Goal: Navigation & Orientation: Understand site structure

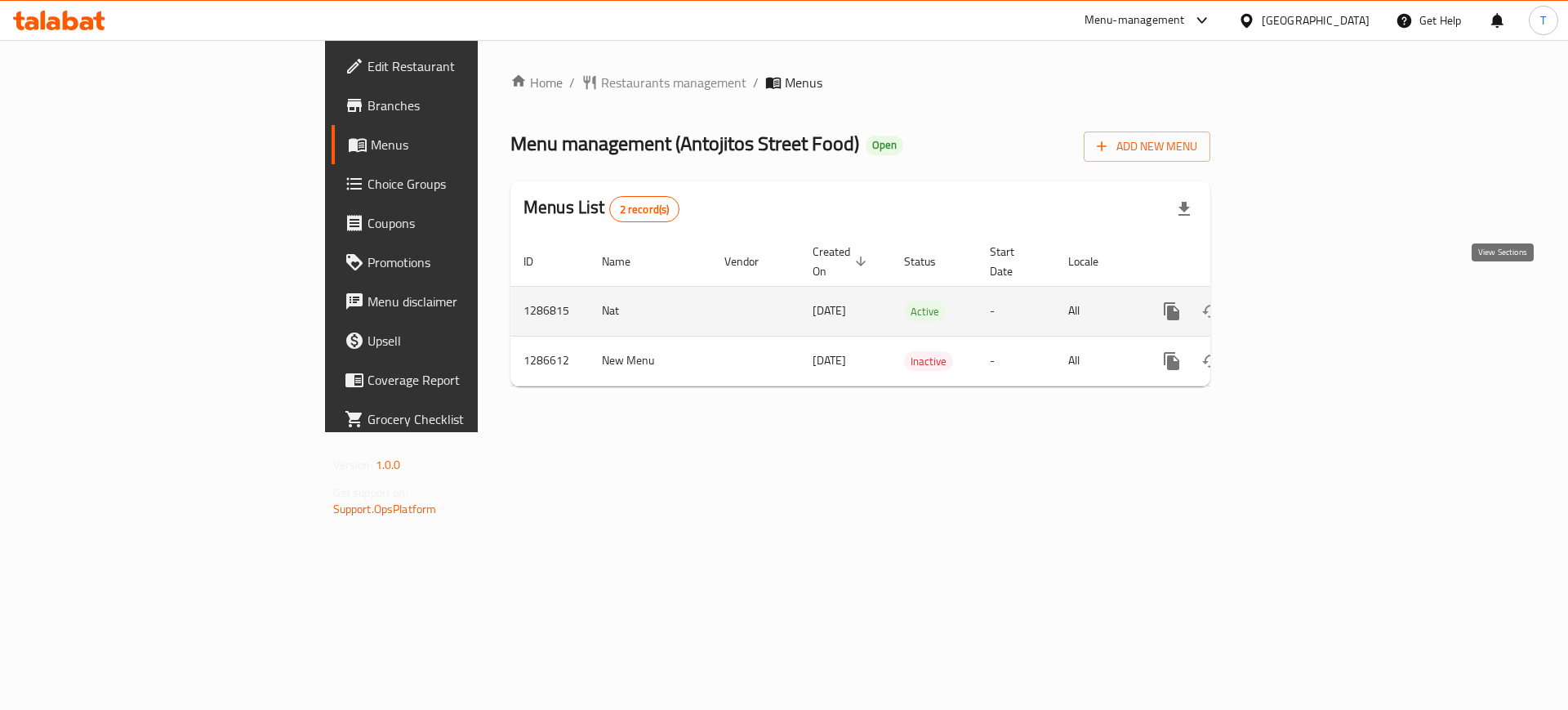
click at [1299, 302] on icon "enhanced table" at bounding box center [1290, 311] width 20 height 20
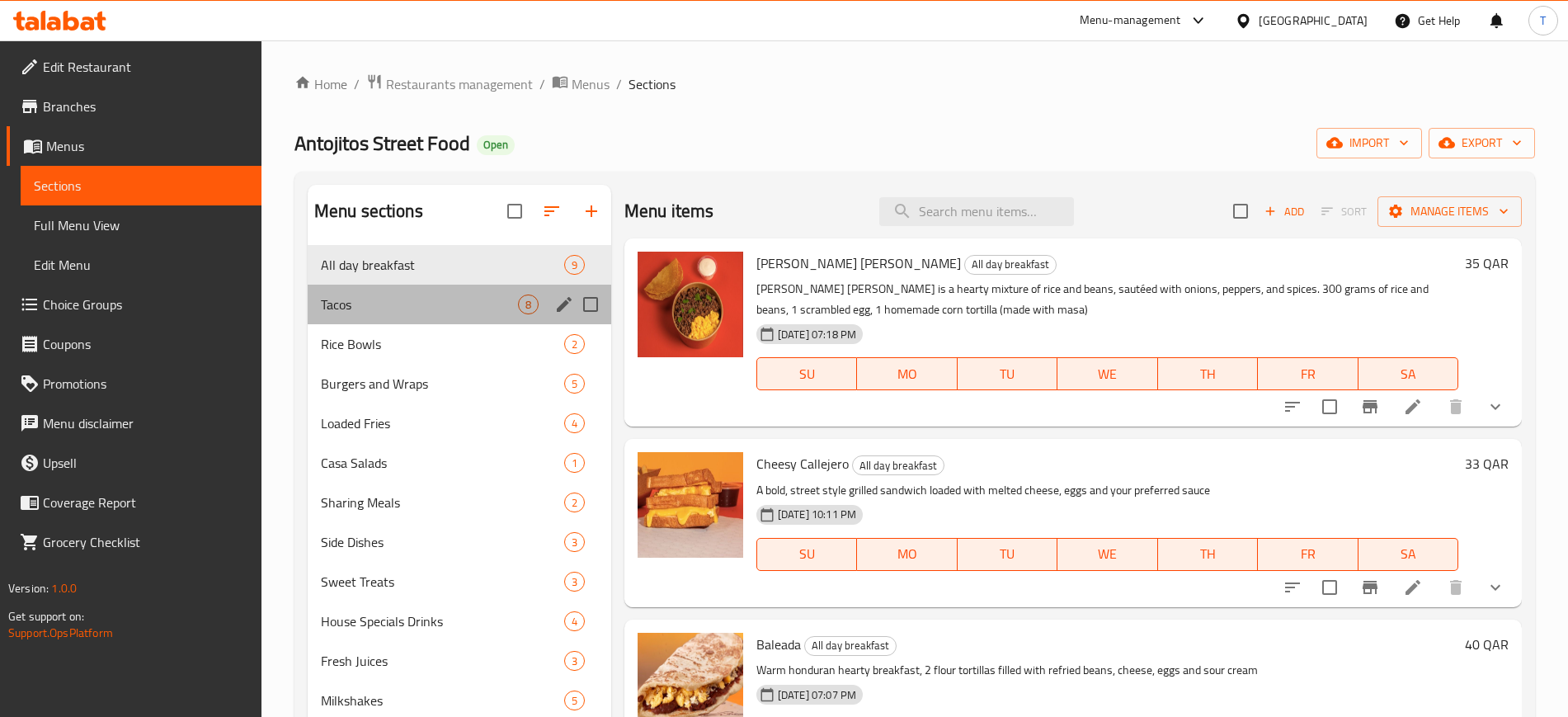
click at [546, 301] on div "Tacos 8" at bounding box center [459, 305] width 304 height 40
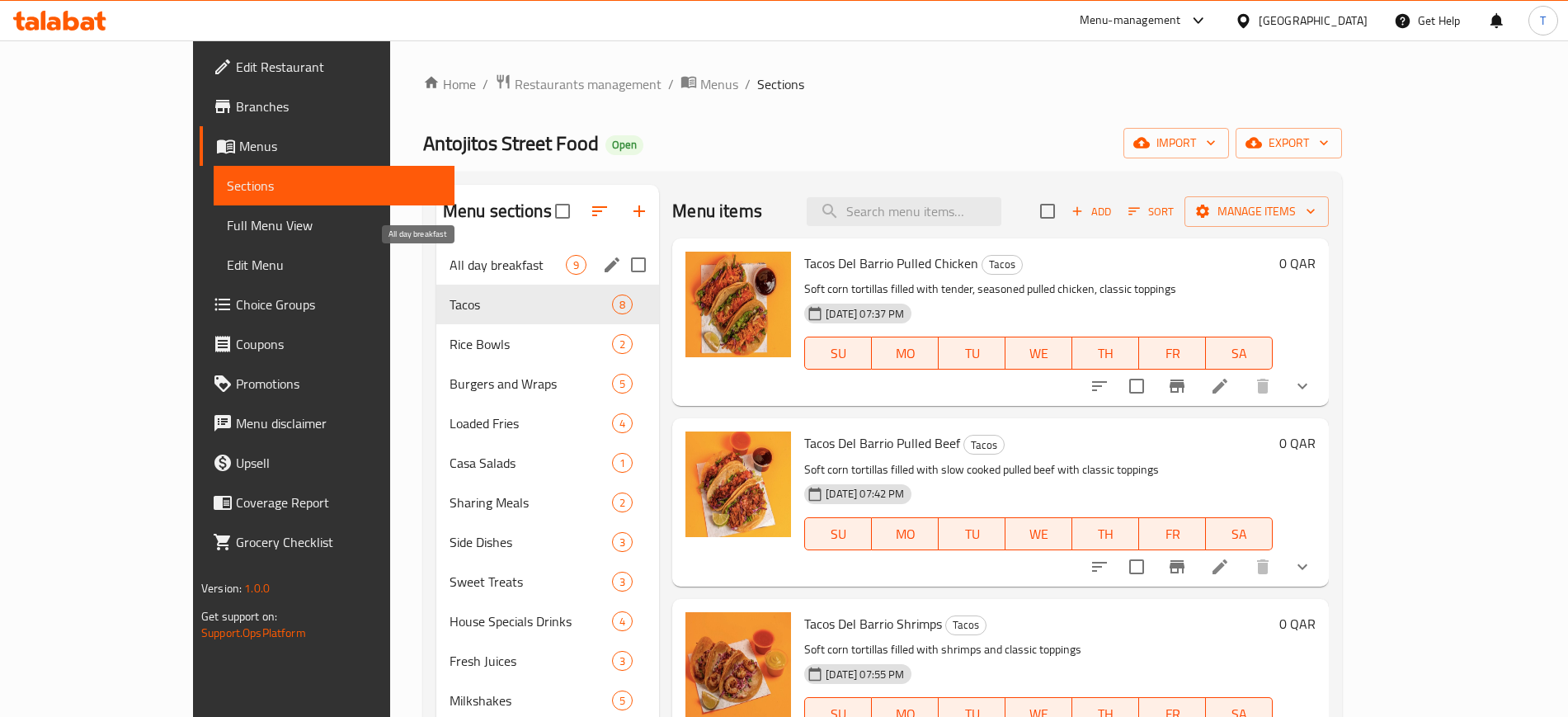
click at [493, 268] on span "All day breakfast" at bounding box center [508, 265] width 117 height 20
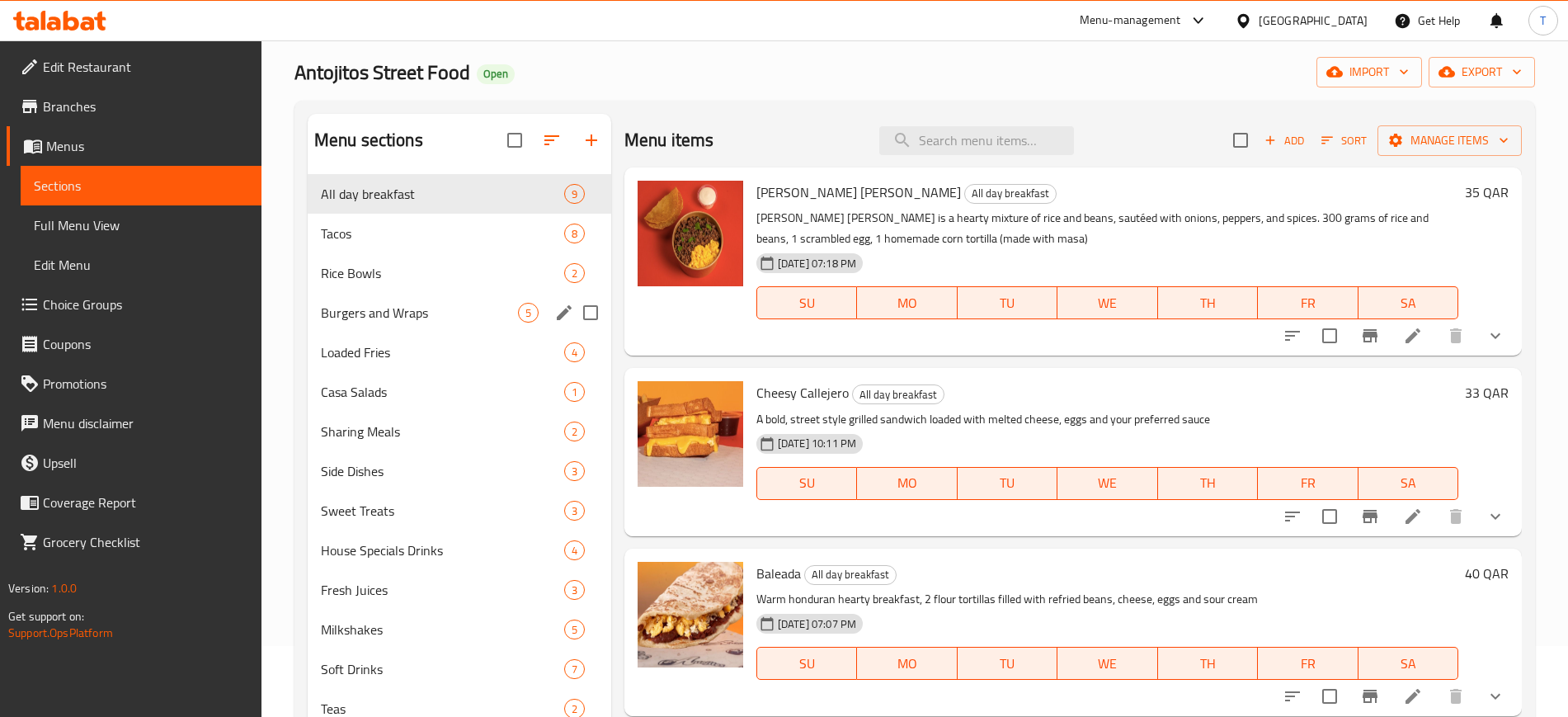
scroll to position [104, 0]
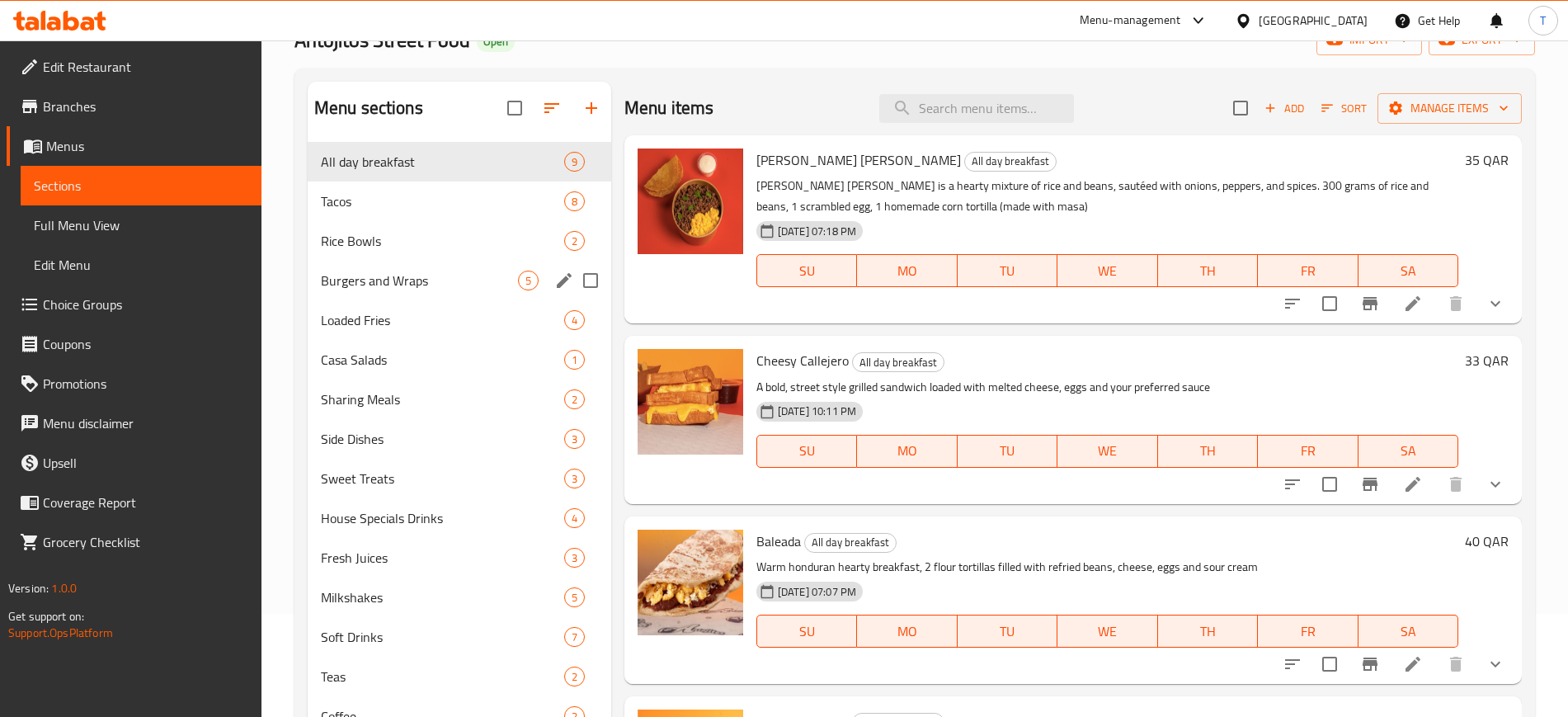
click at [493, 268] on div "Burgers and Wraps 5" at bounding box center [459, 281] width 304 height 40
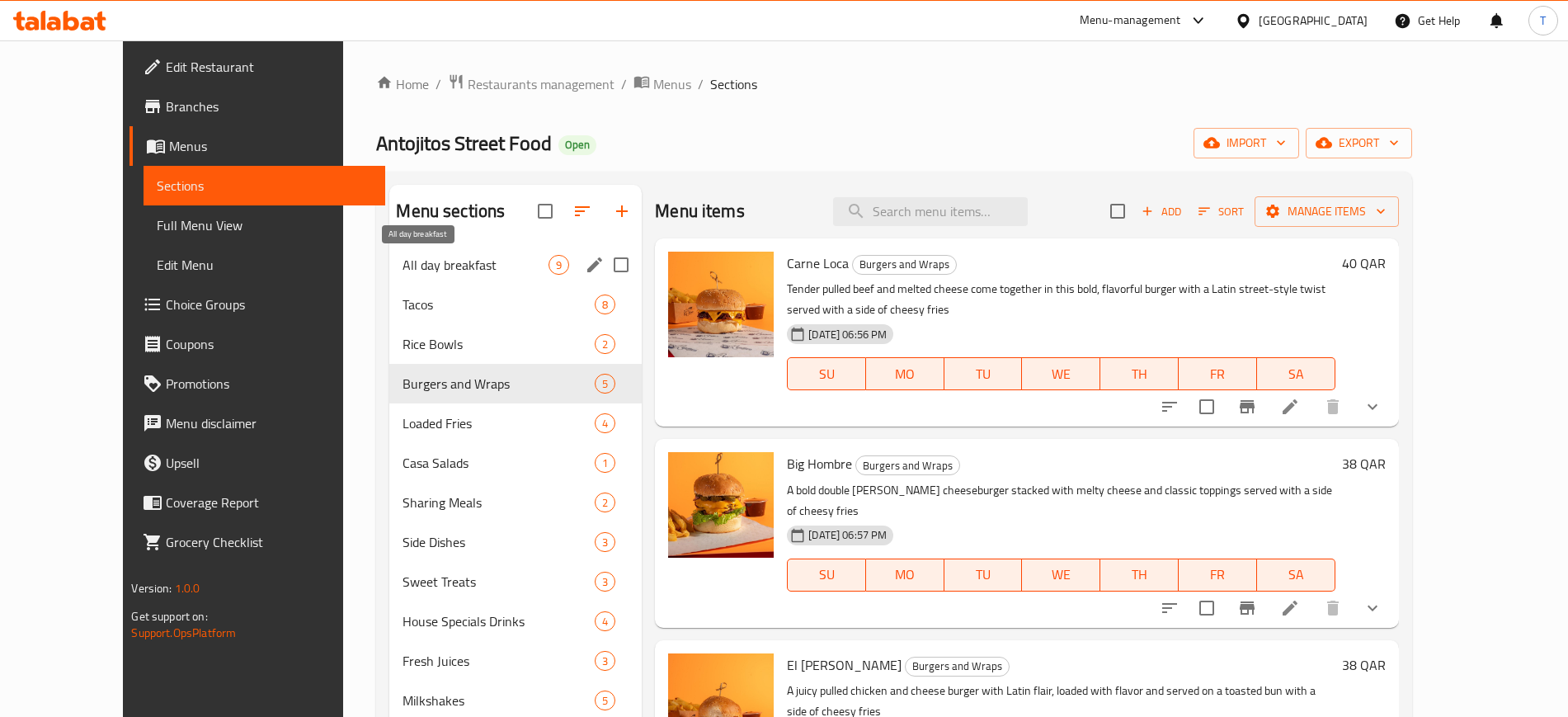
click at [493, 268] on span "All day breakfast" at bounding box center [476, 265] width 146 height 20
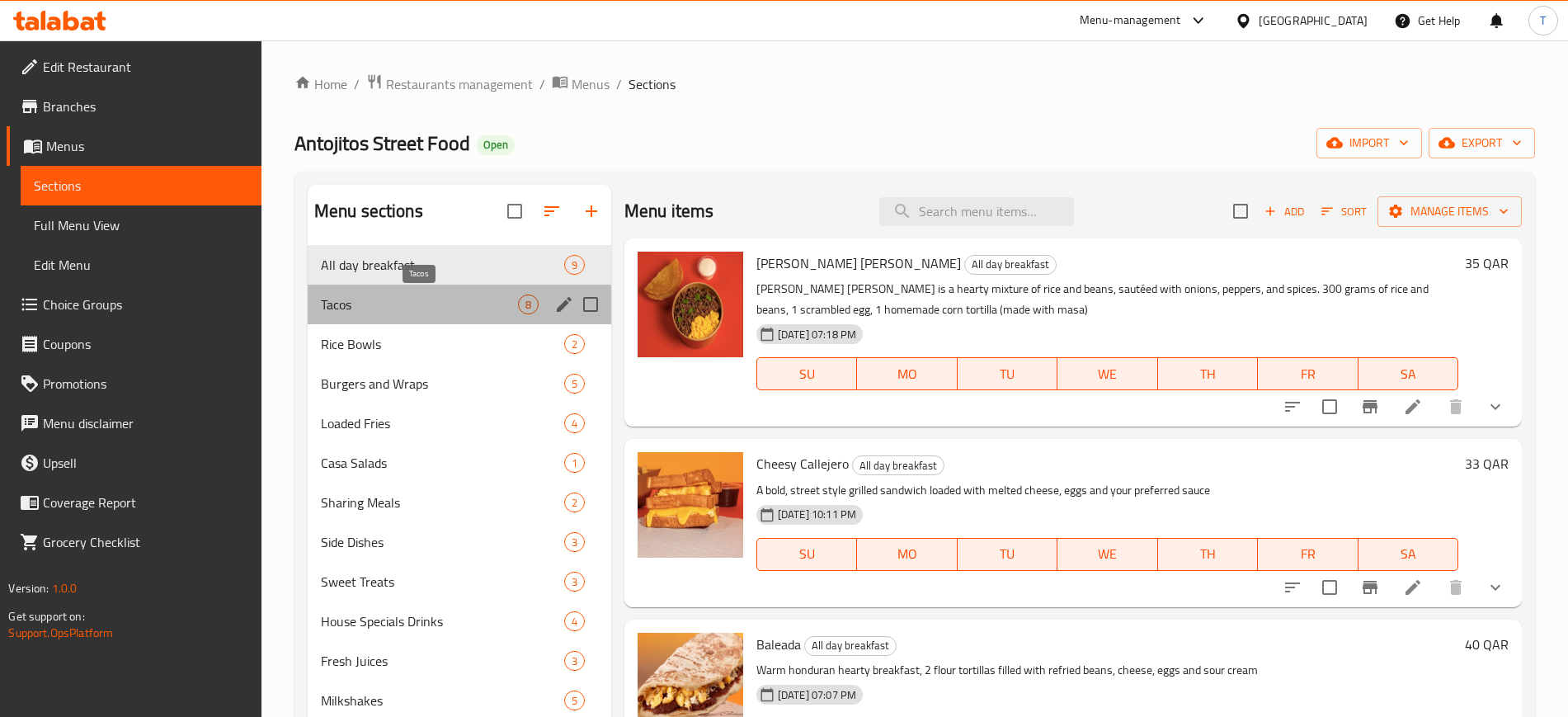
click at [499, 312] on span "Tacos" at bounding box center [420, 304] width 197 height 20
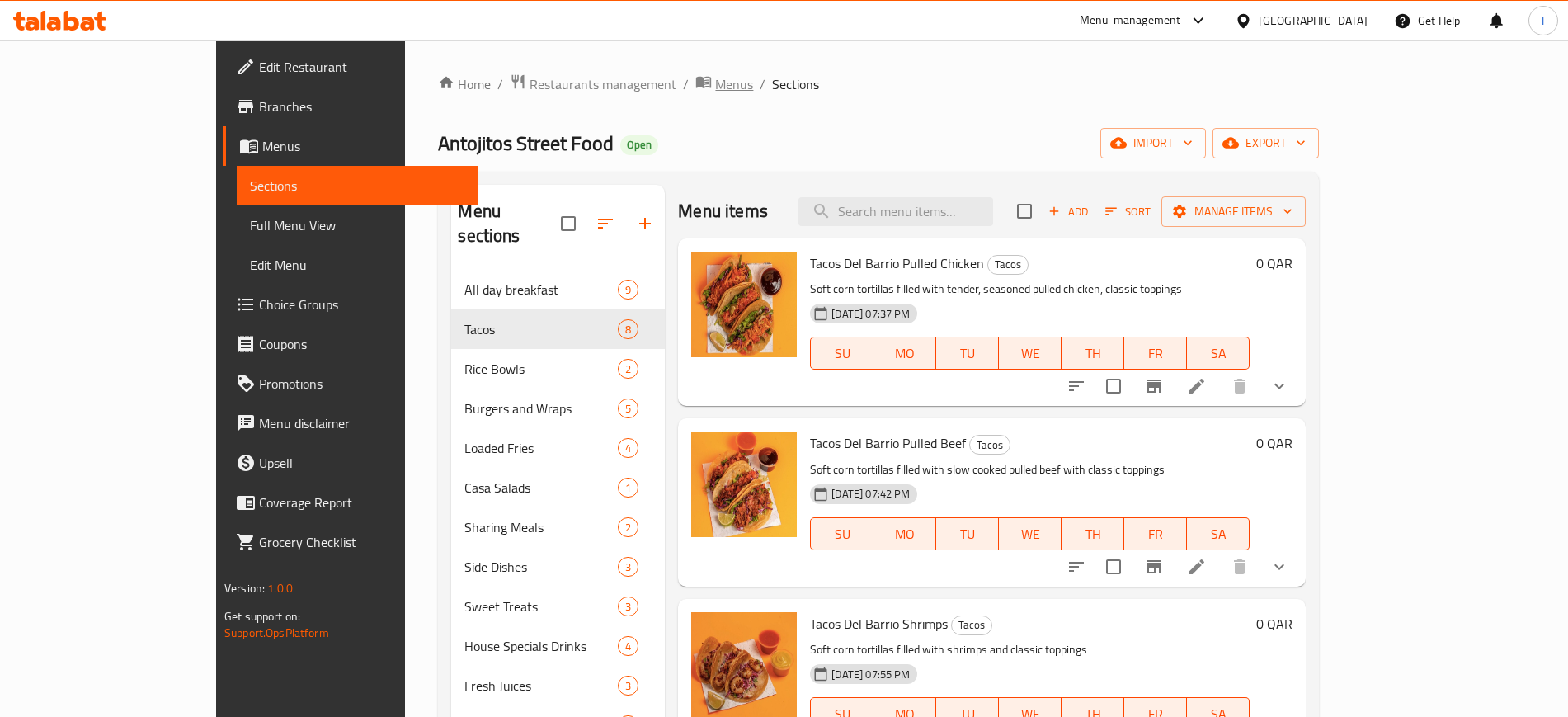
click at [715, 94] on span "Menus" at bounding box center [734, 84] width 38 height 20
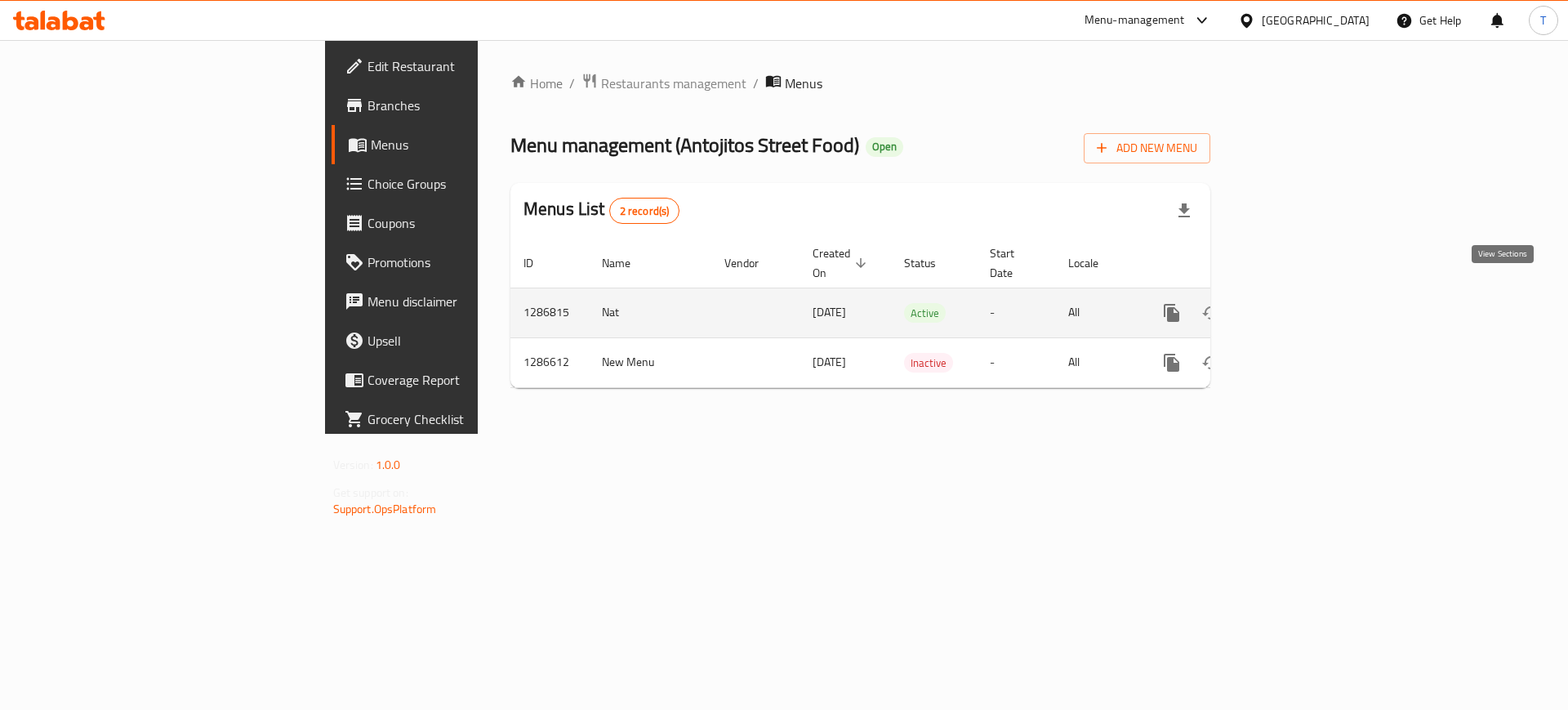
click at [1299, 303] on icon "enhanced table" at bounding box center [1290, 312] width 20 height 20
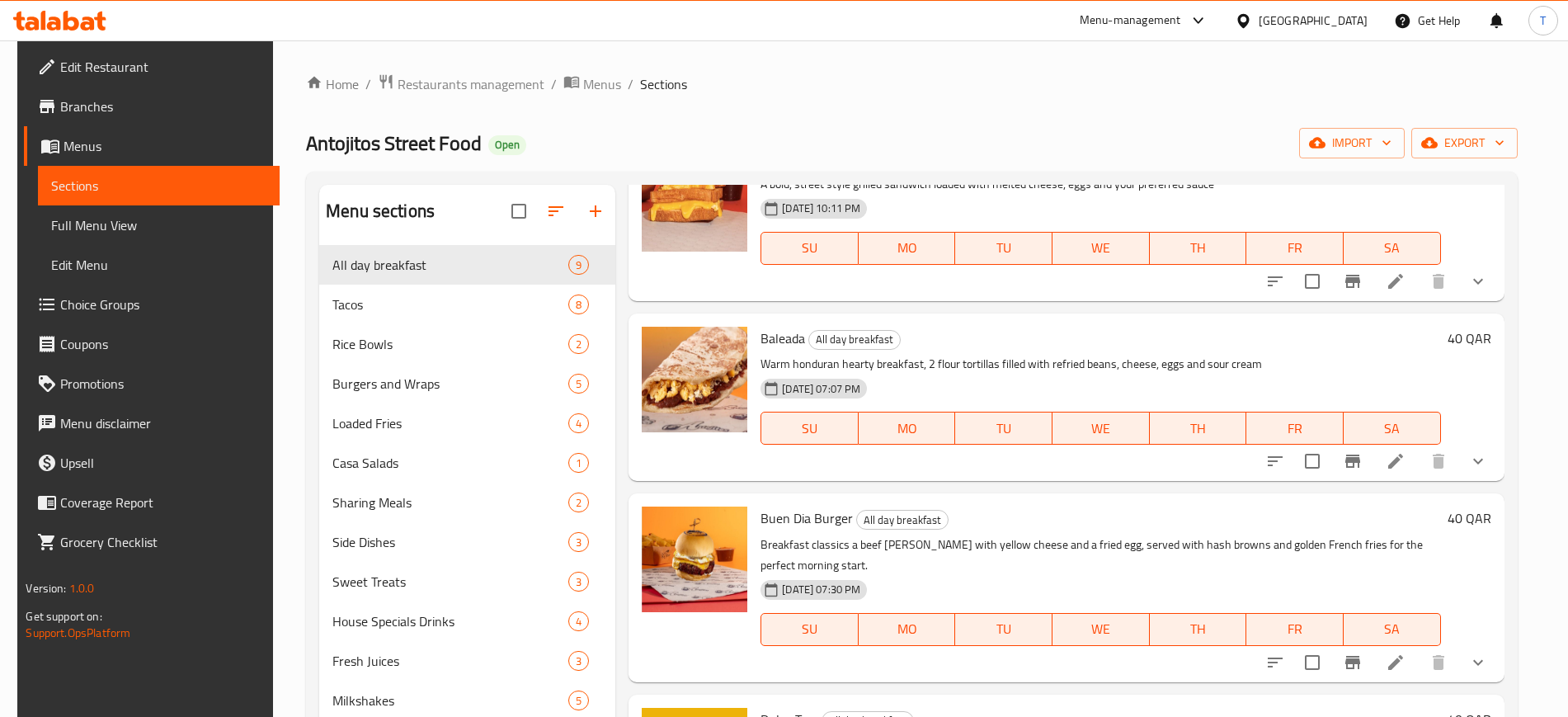
scroll to position [310, 0]
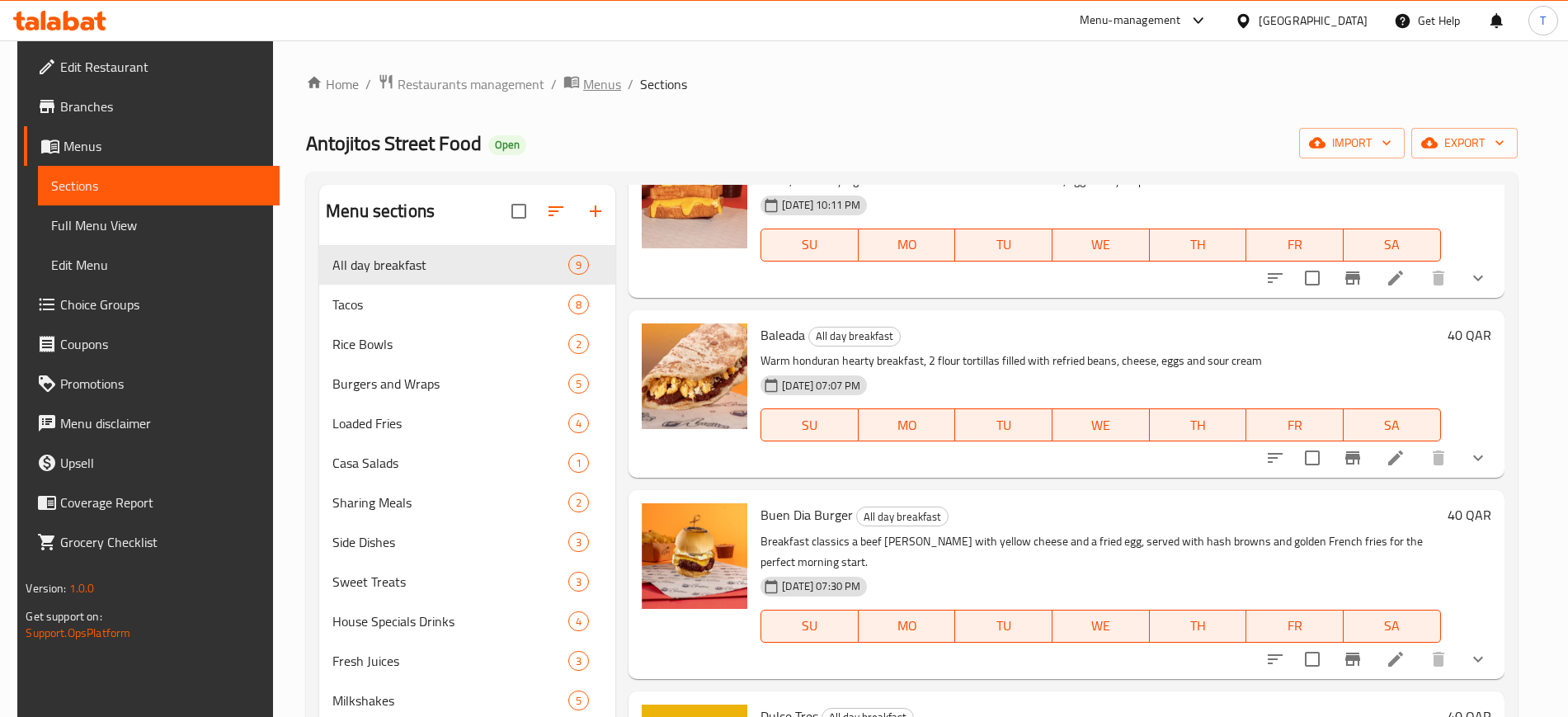
click at [595, 82] on span "Menus" at bounding box center [602, 84] width 38 height 20
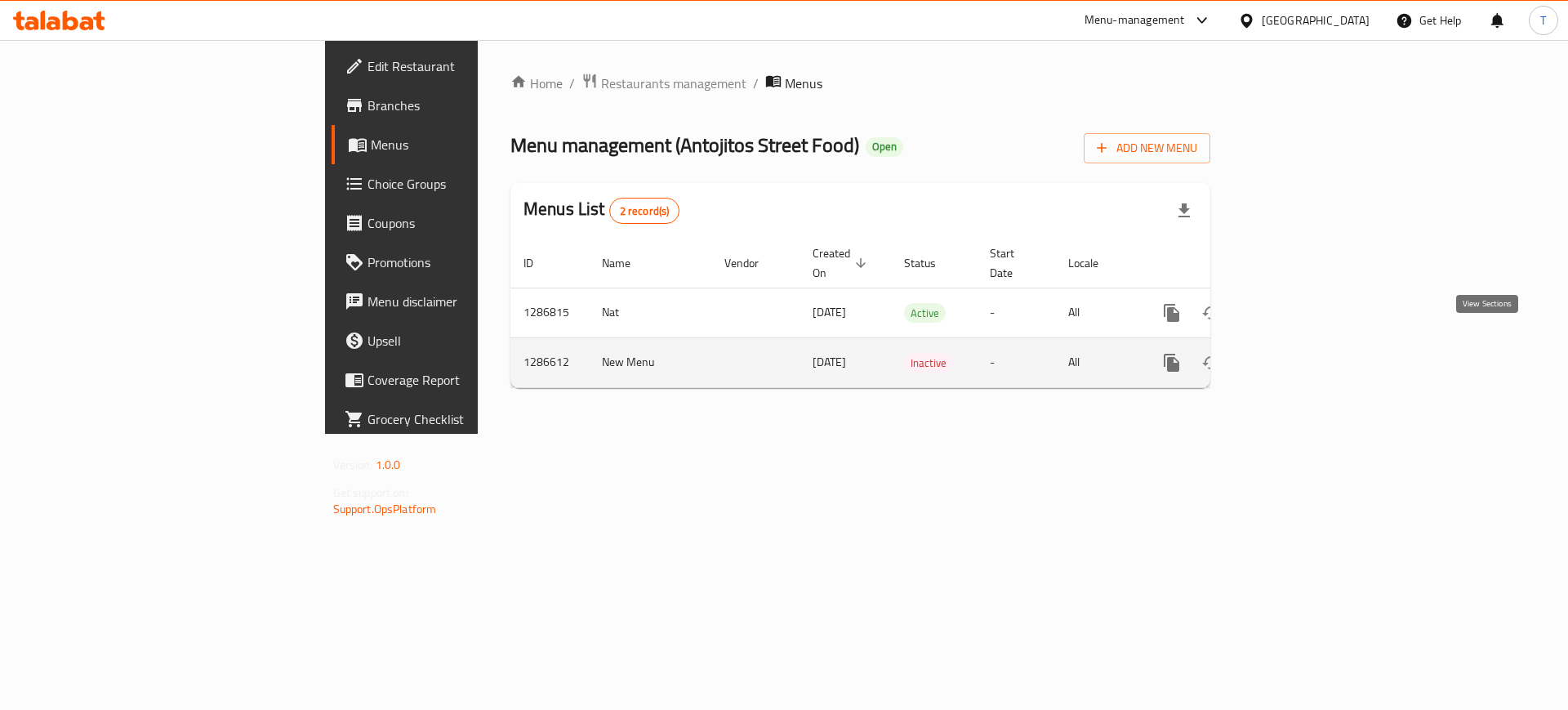
click at [1299, 353] on icon "enhanced table" at bounding box center [1290, 362] width 20 height 20
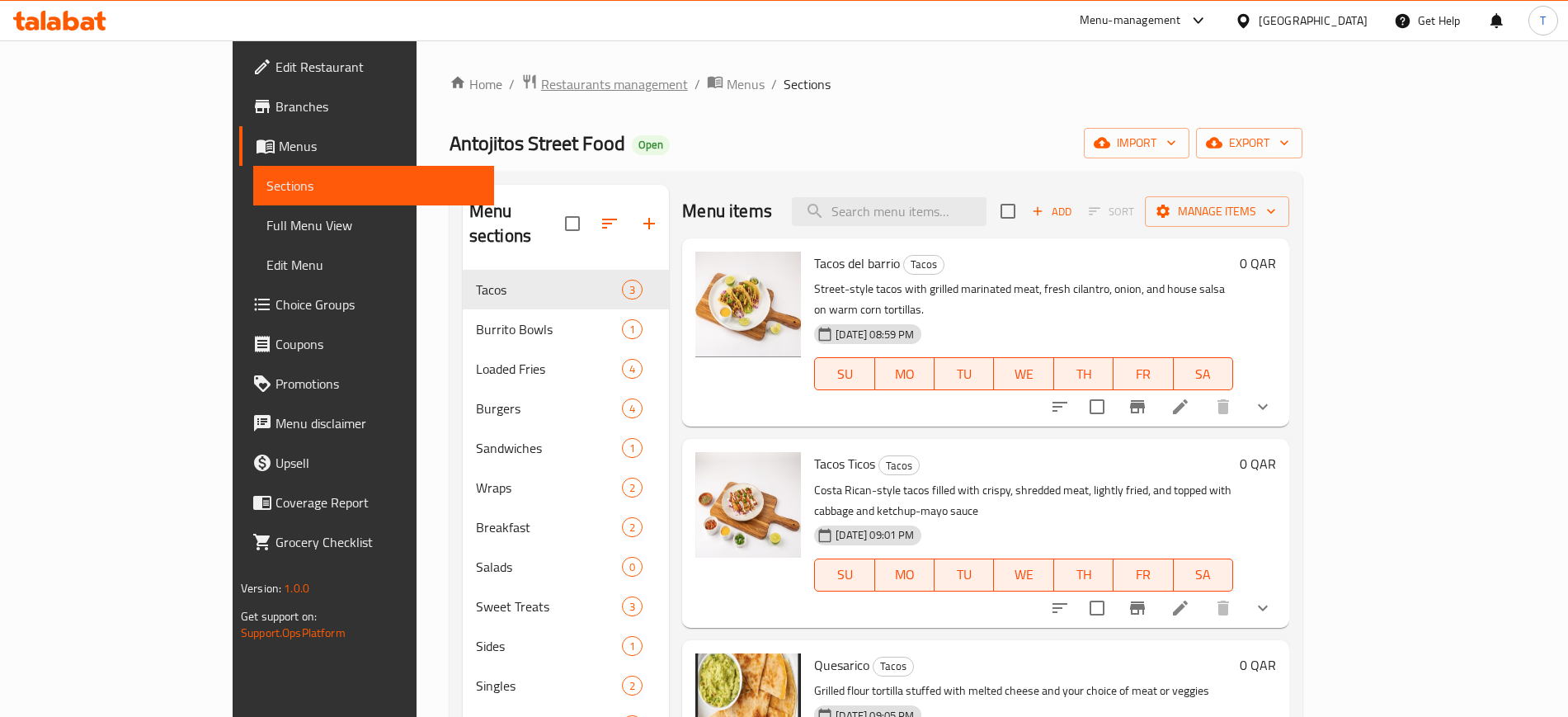
click at [541, 74] on span "Restaurants management" at bounding box center [614, 84] width 147 height 20
